Goal: Browse casually

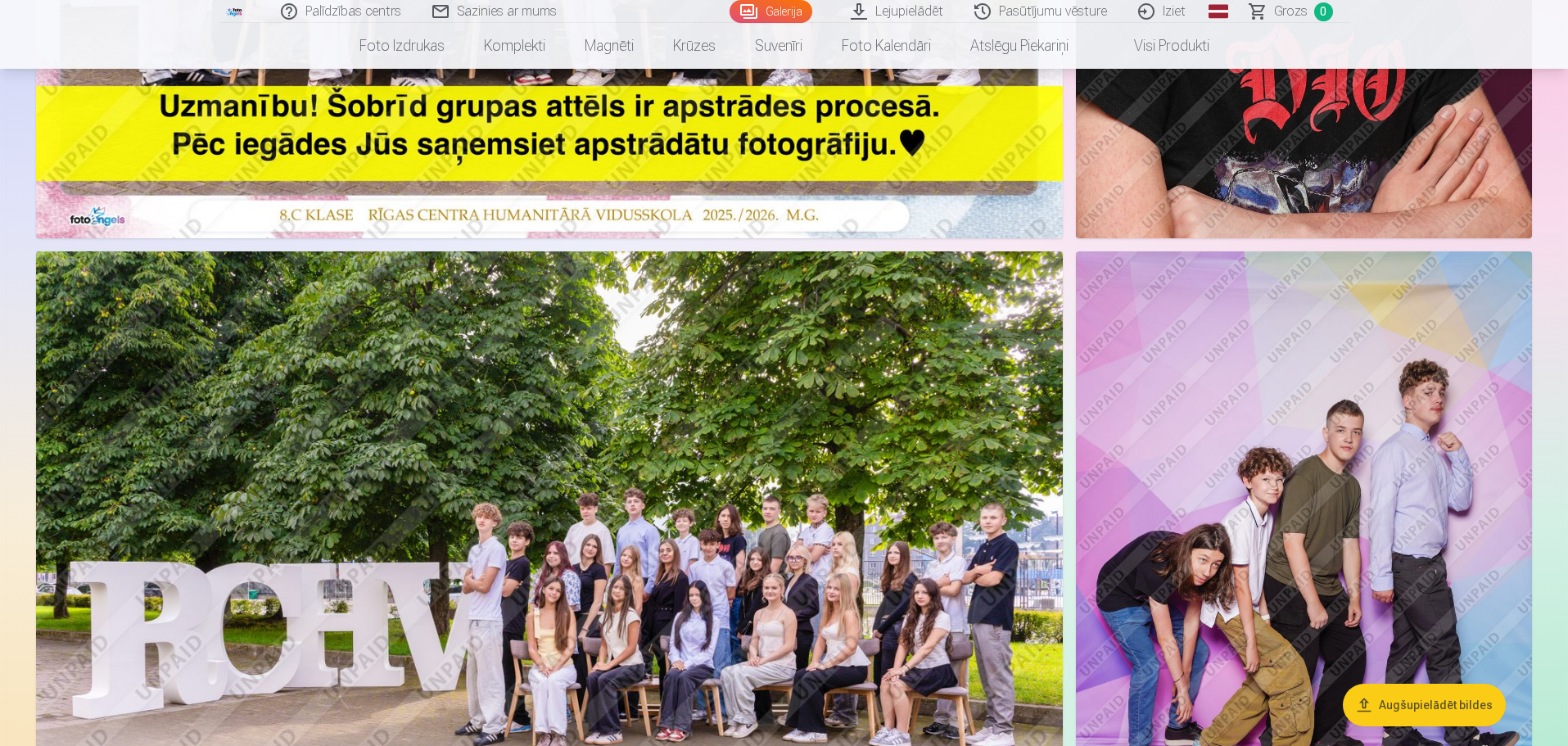
scroll to position [656, 0]
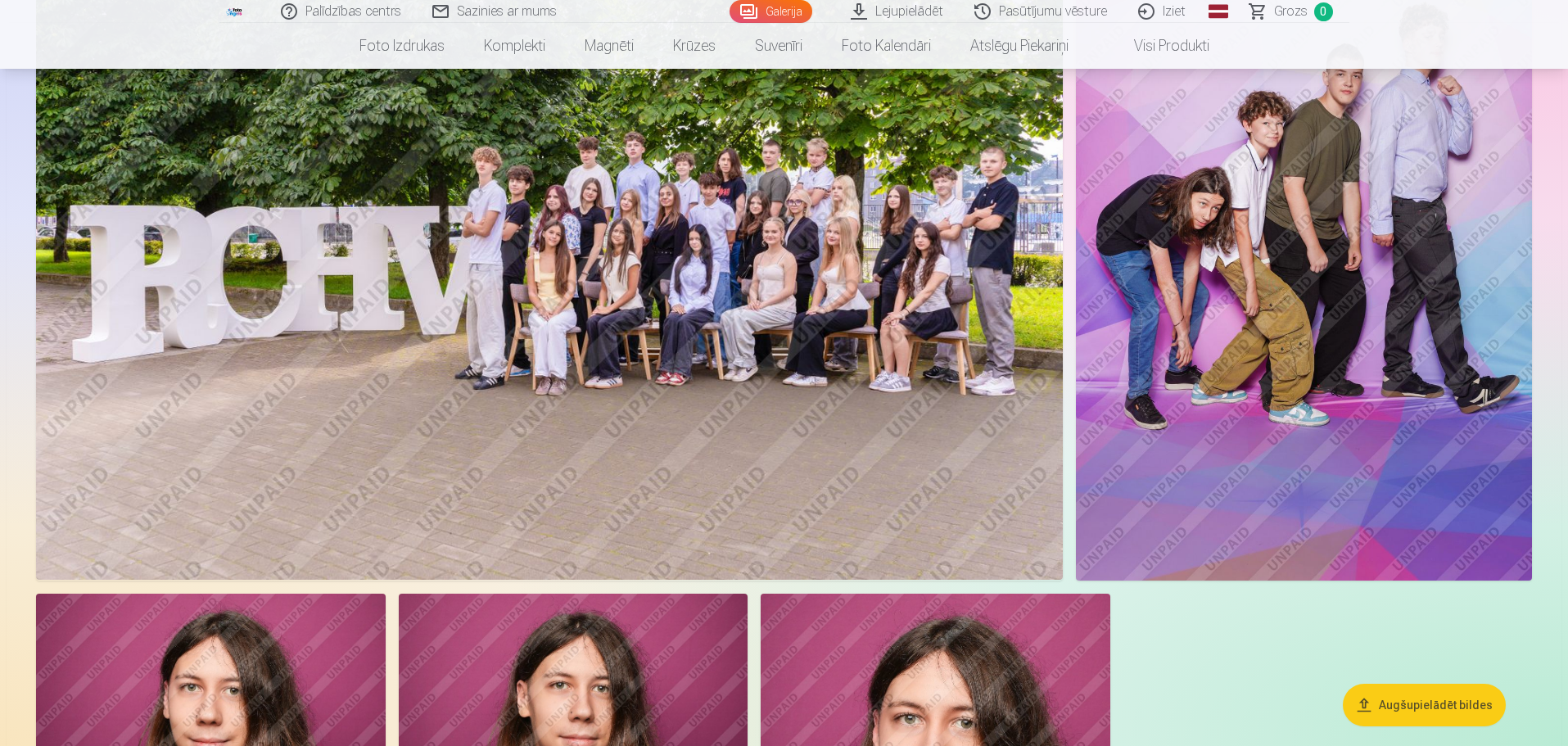
click at [1256, 363] on img at bounding box center [1304, 237] width 456 height 685
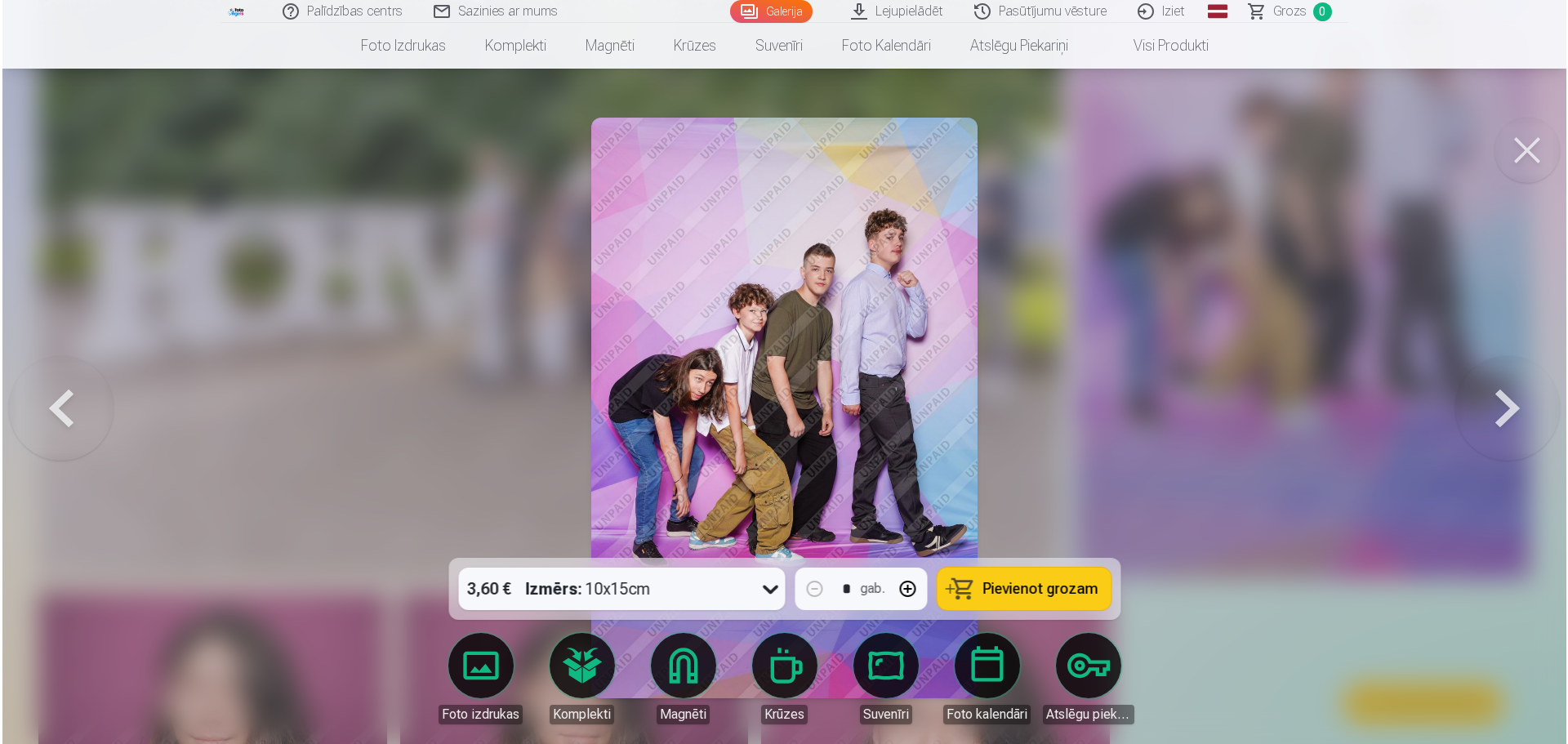
scroll to position [983, 0]
click at [1547, 145] on button at bounding box center [1529, 150] width 65 height 65
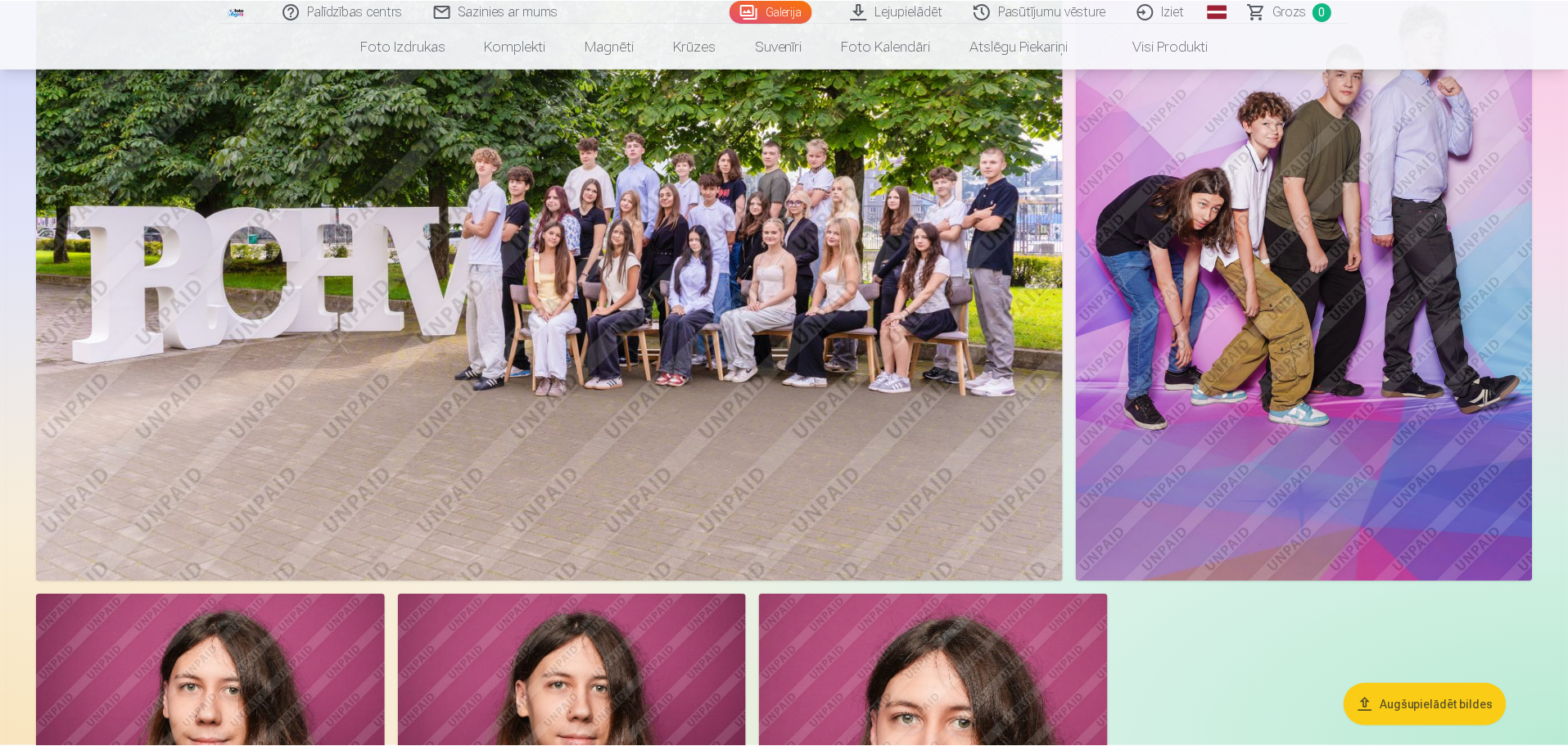
scroll to position [983, 0]
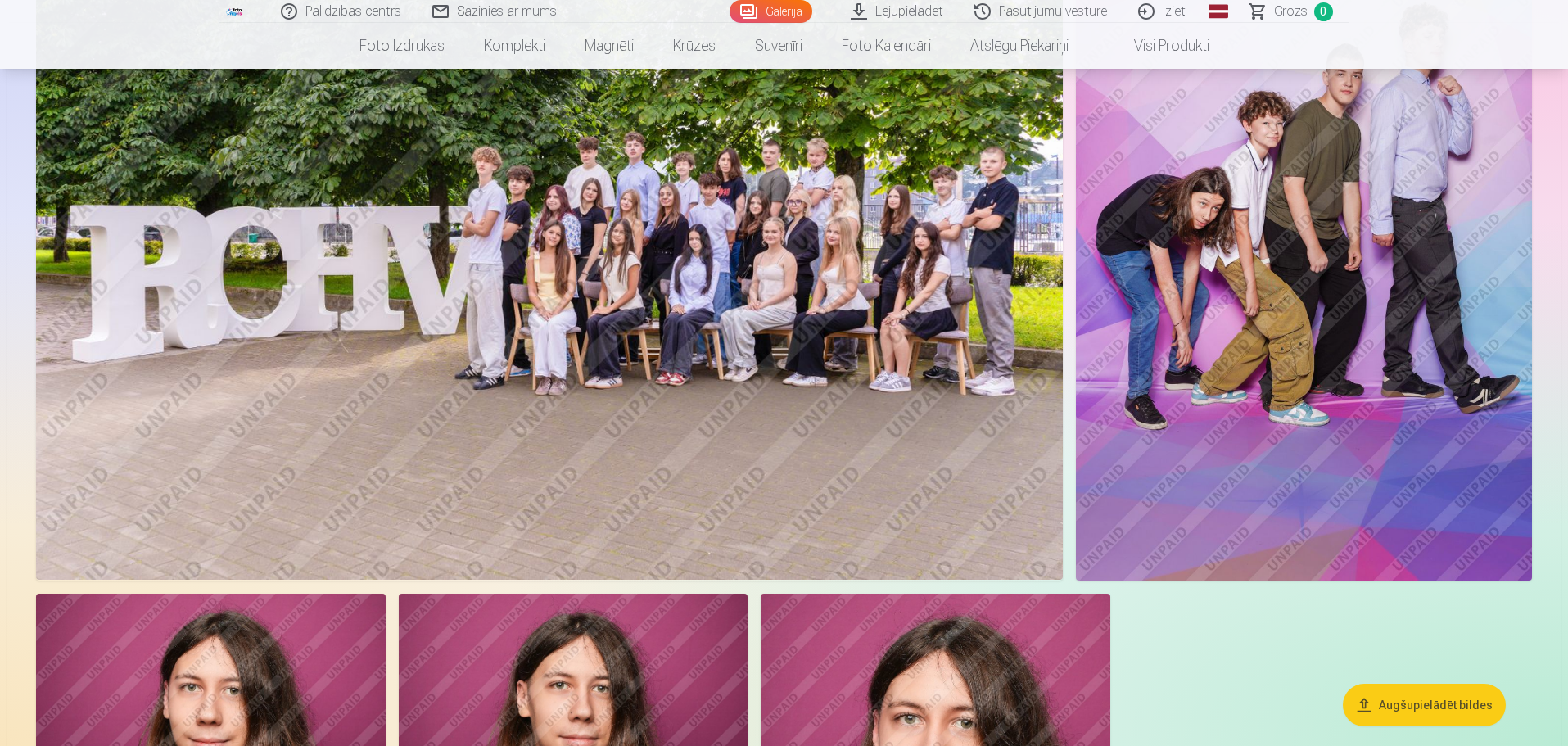
drag, startPoint x: 964, startPoint y: 546, endPoint x: 927, endPoint y: 643, distance: 103.8
drag, startPoint x: 927, startPoint y: 643, endPoint x: 1327, endPoint y: 643, distance: 400.0
click at [1328, 651] on div at bounding box center [783, 157] width 1509 height 1934
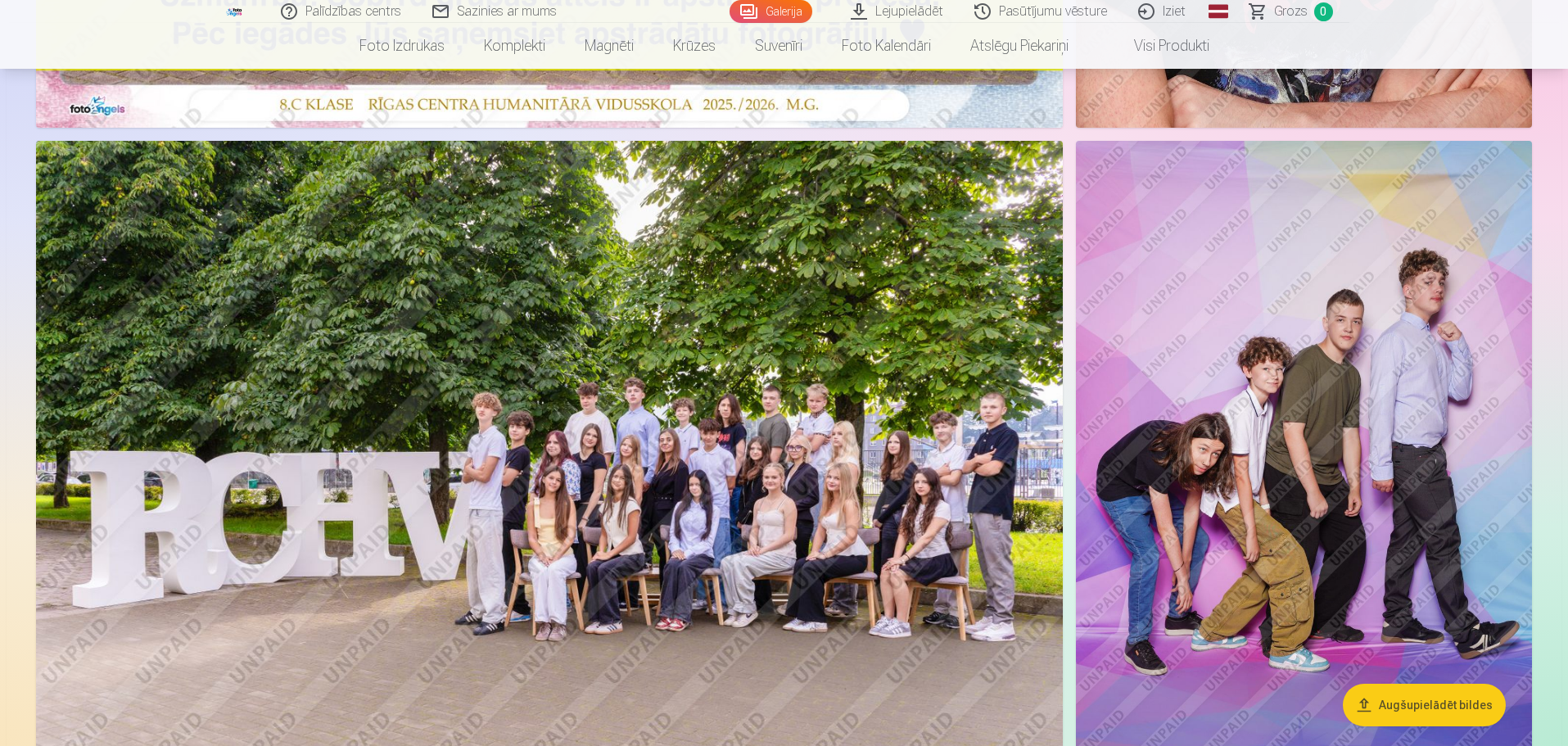
click at [782, 525] on img at bounding box center [549, 484] width 1027 height 685
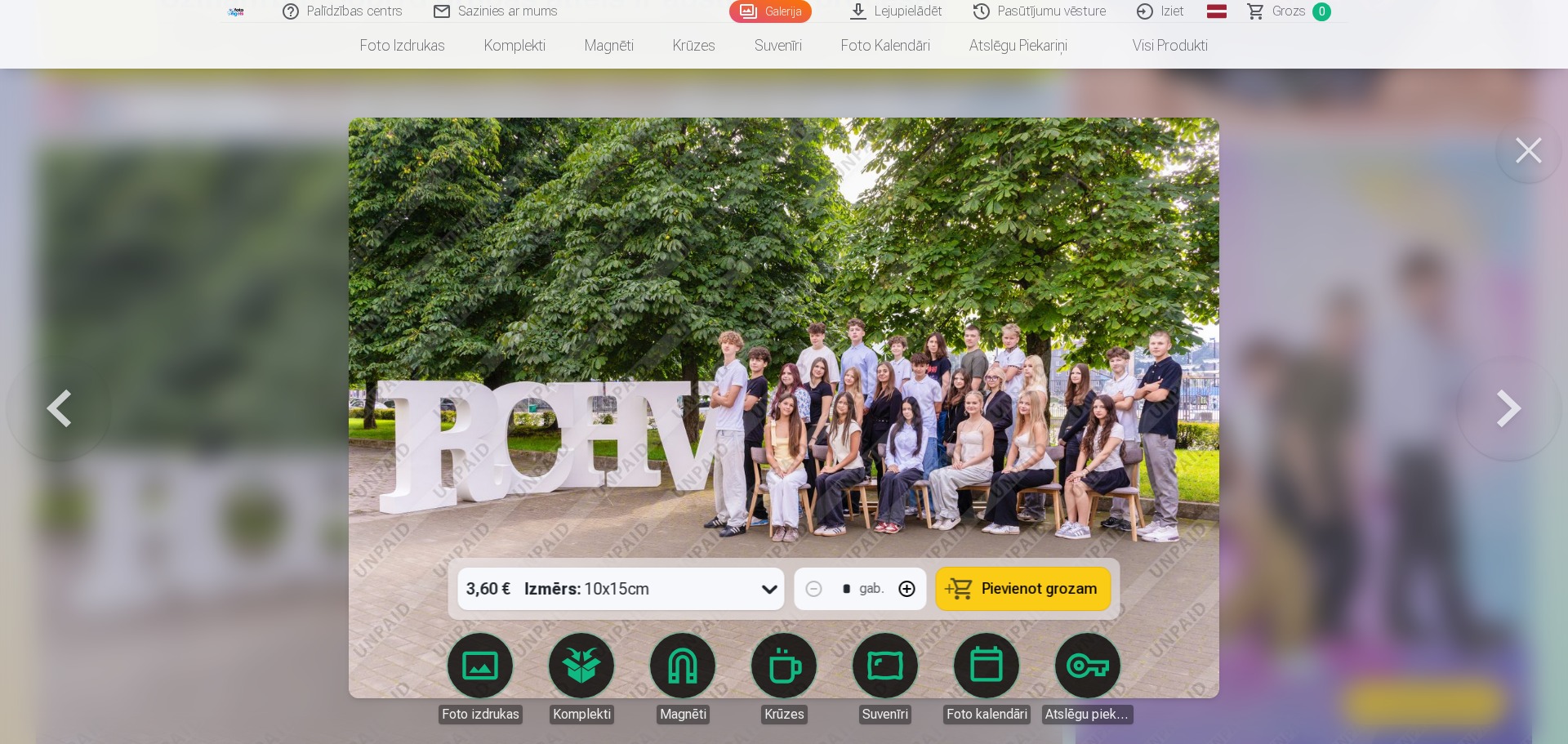
click at [933, 477] on img at bounding box center [784, 407] width 871 height 581
click at [1529, 149] on button at bounding box center [1529, 150] width 65 height 65
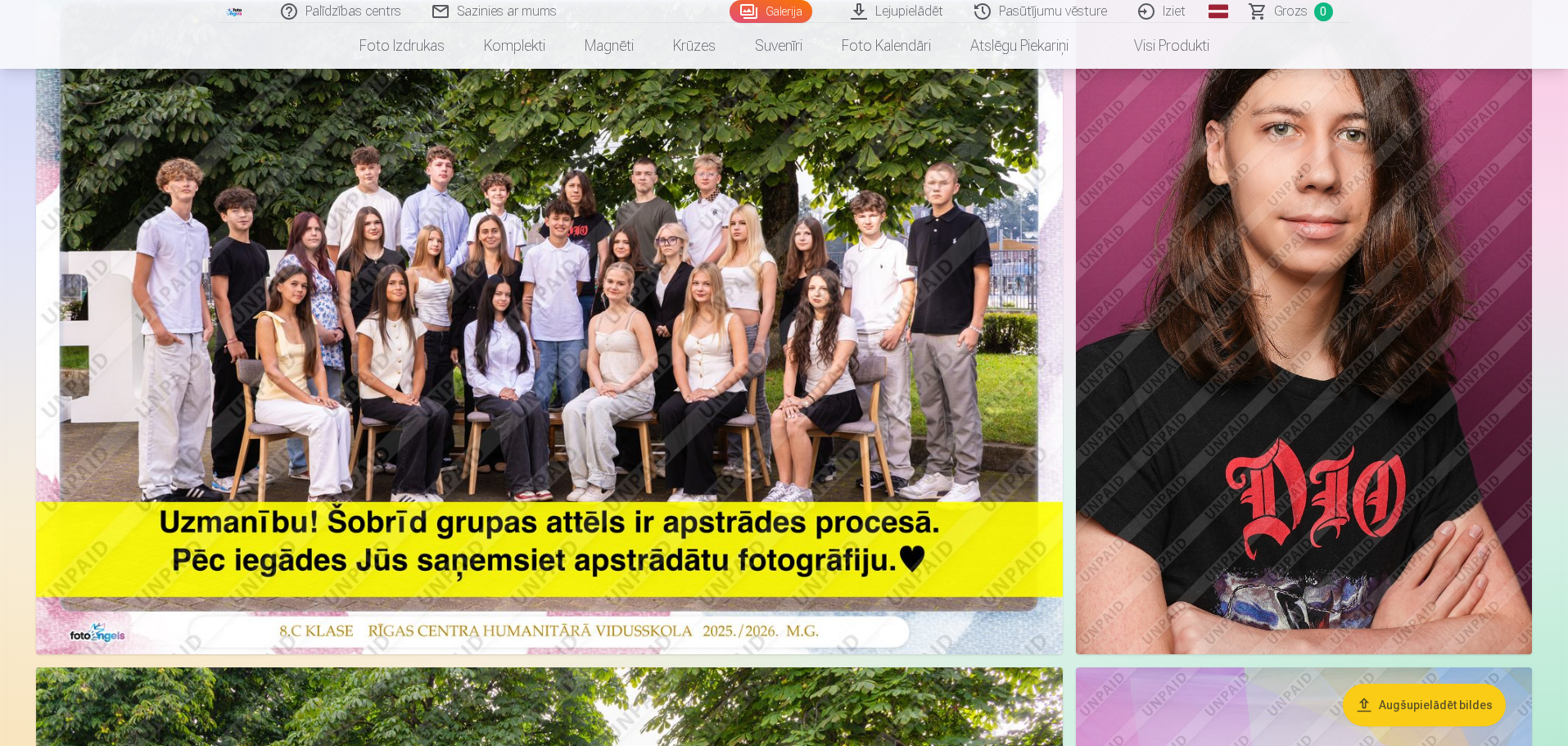
scroll to position [164, 0]
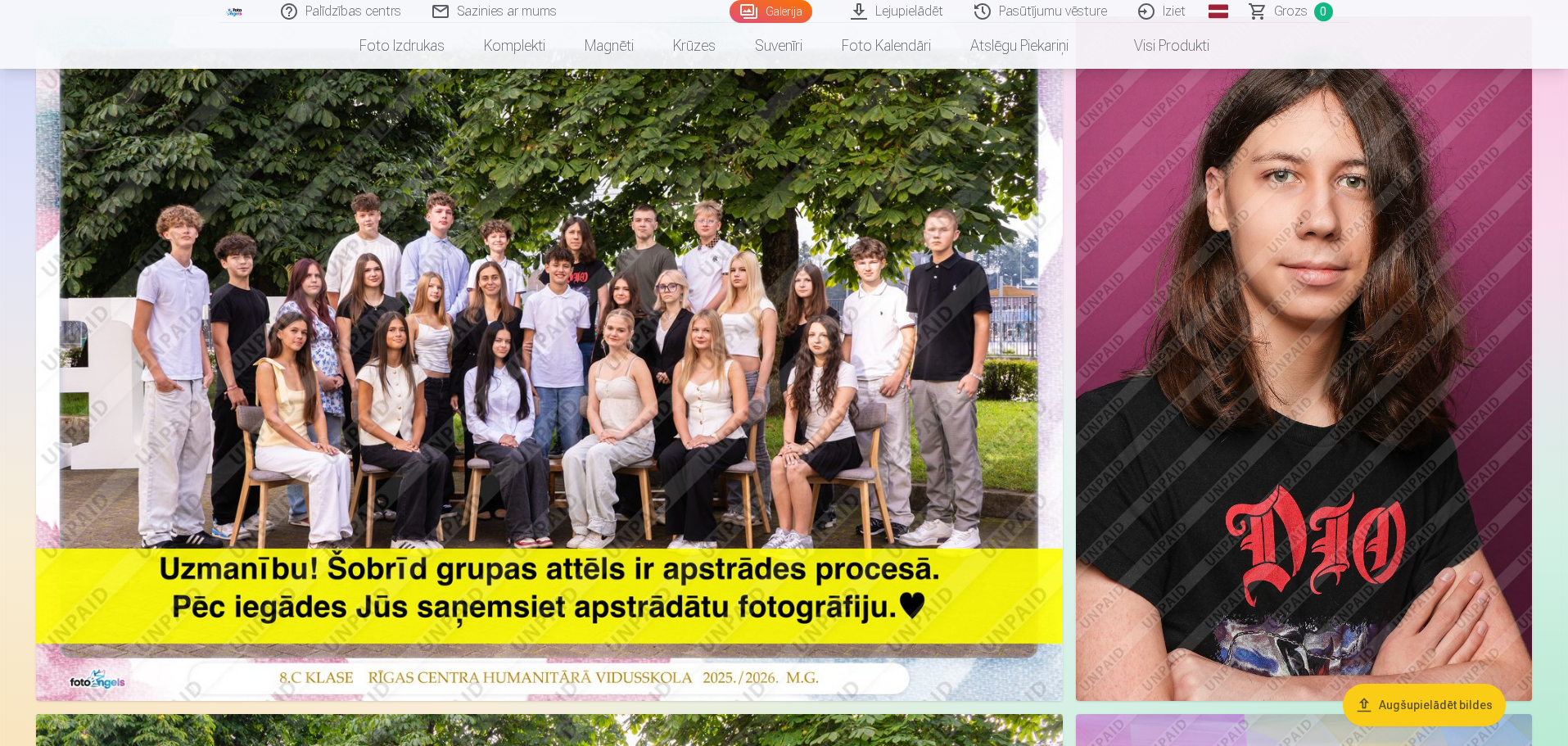
click at [1369, 452] on img at bounding box center [1304, 359] width 456 height 685
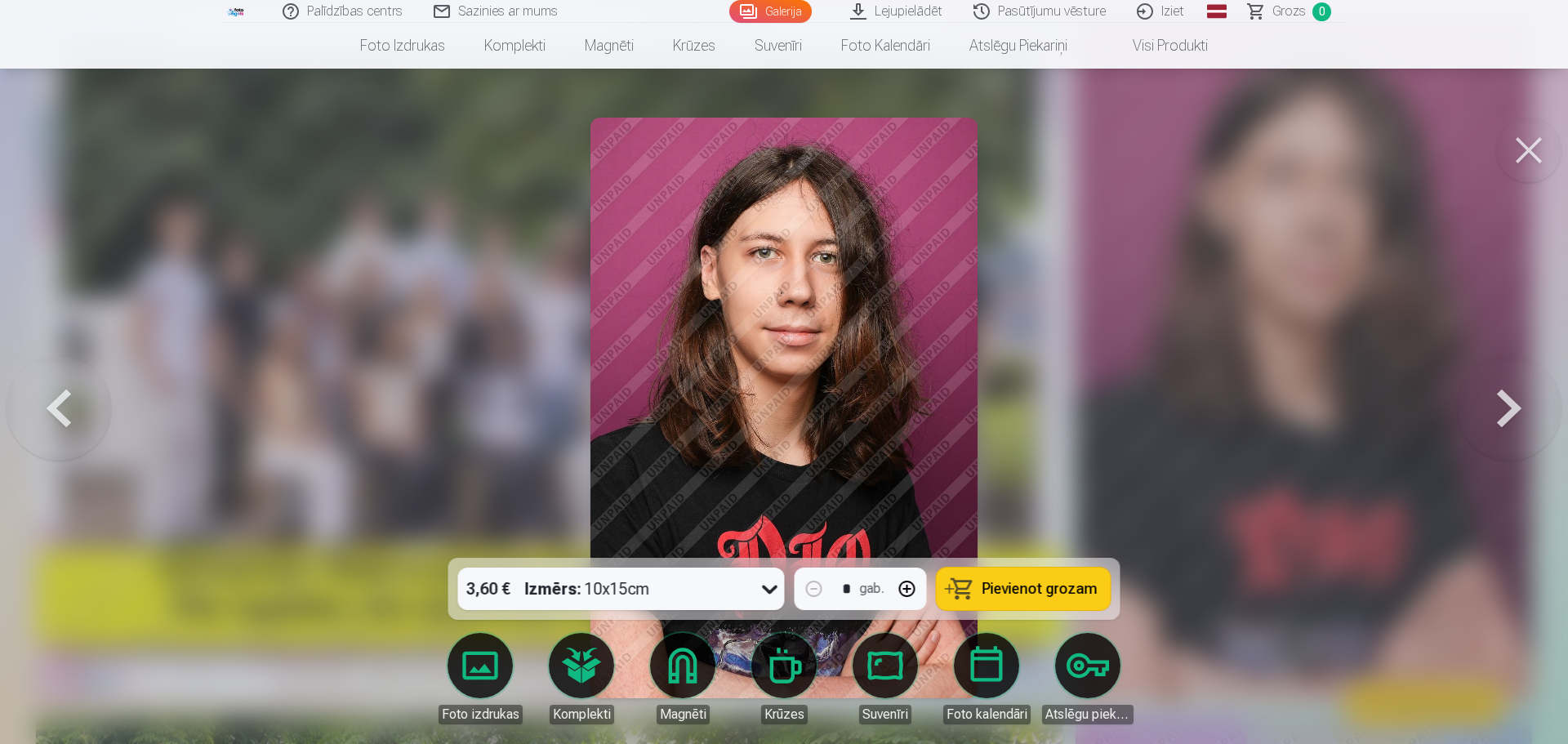
click at [1182, 416] on div at bounding box center [784, 372] width 1568 height 744
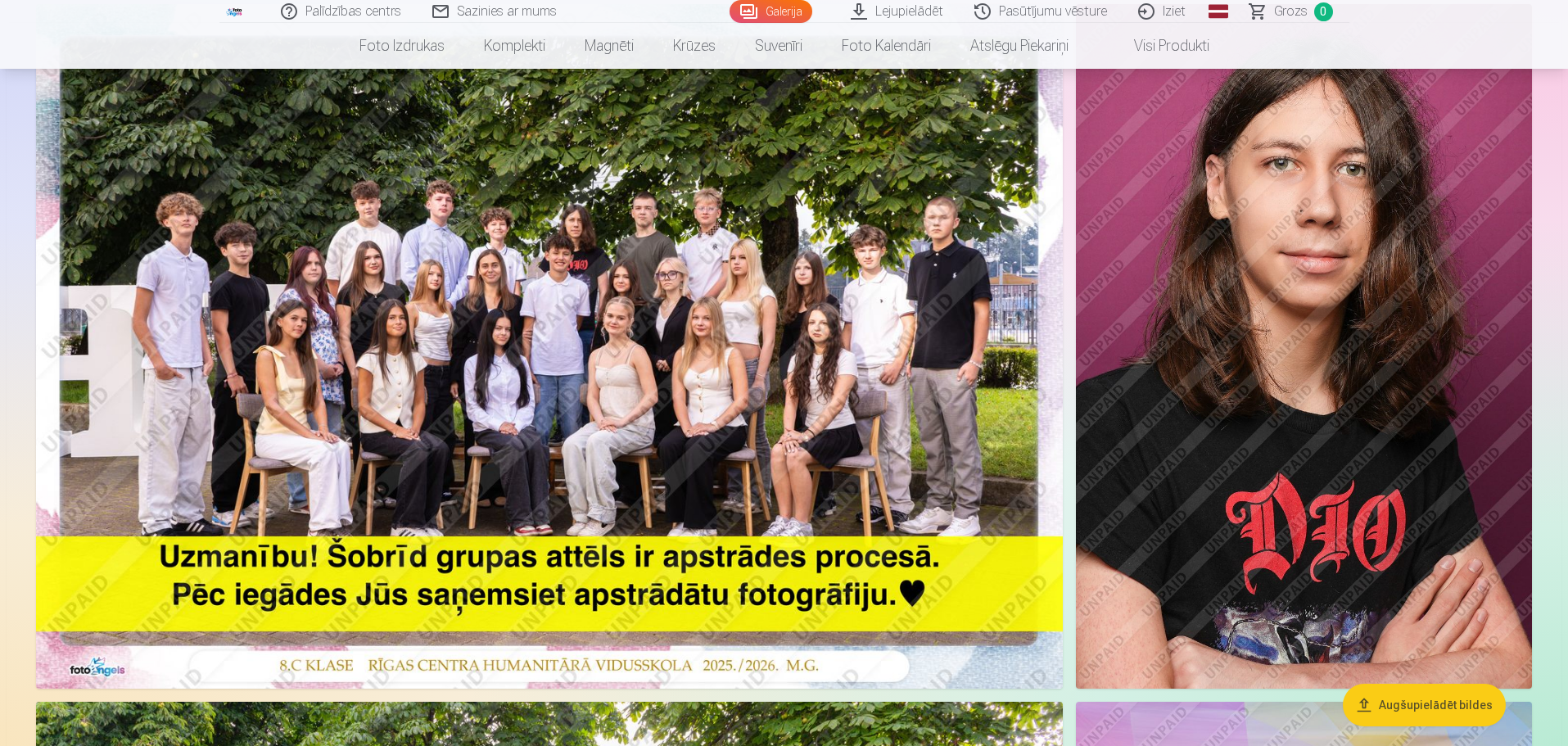
scroll to position [164, 0]
